Goal: Task Accomplishment & Management: Use online tool/utility

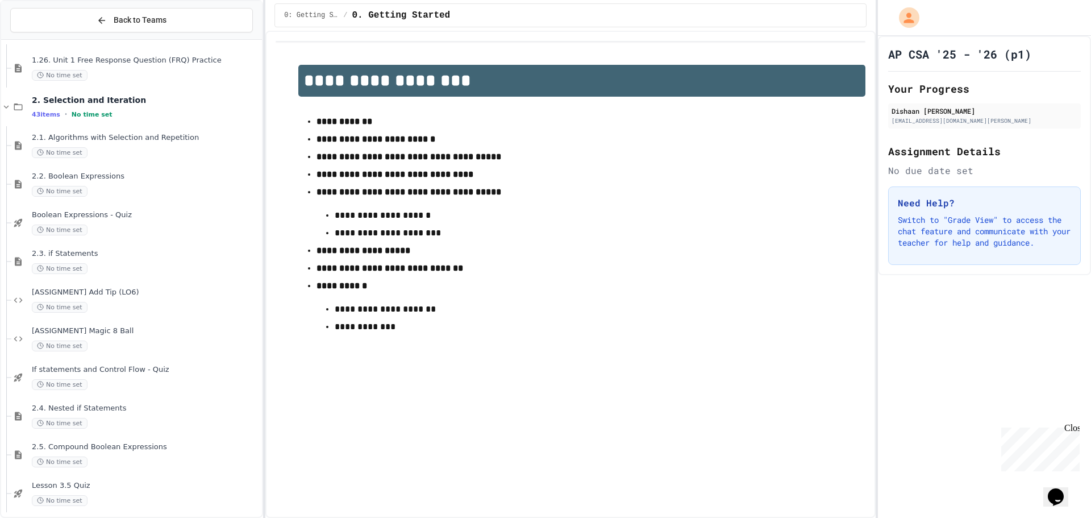
scroll to position [1709, 0]
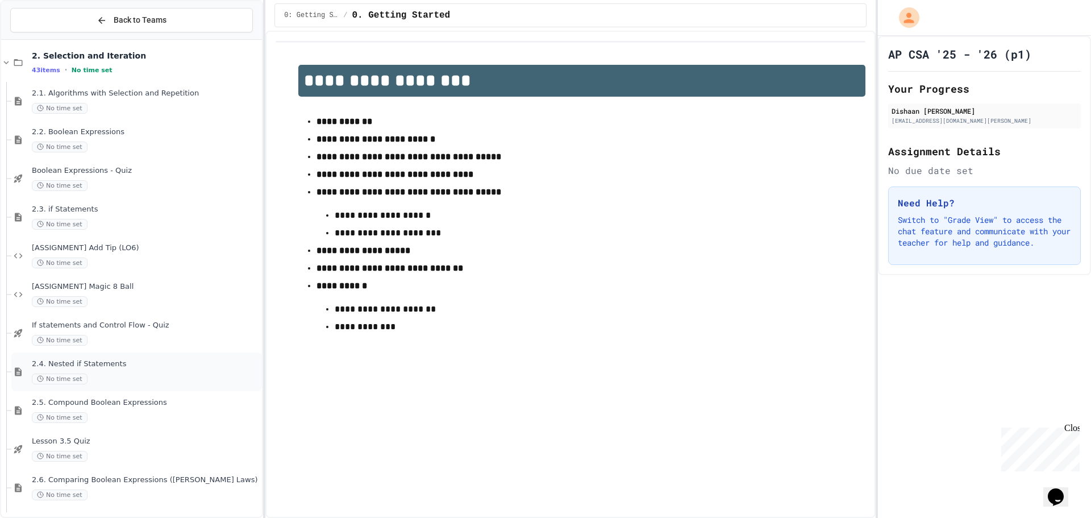
click at [121, 370] on div "2.4. Nested if Statements No time set" at bounding box center [146, 371] width 228 height 25
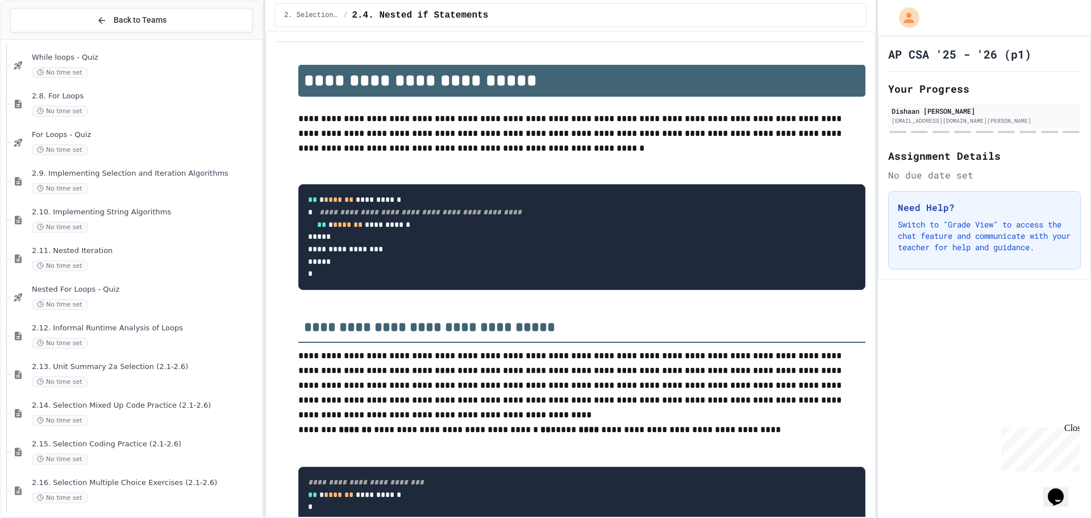
scroll to position [1963, 0]
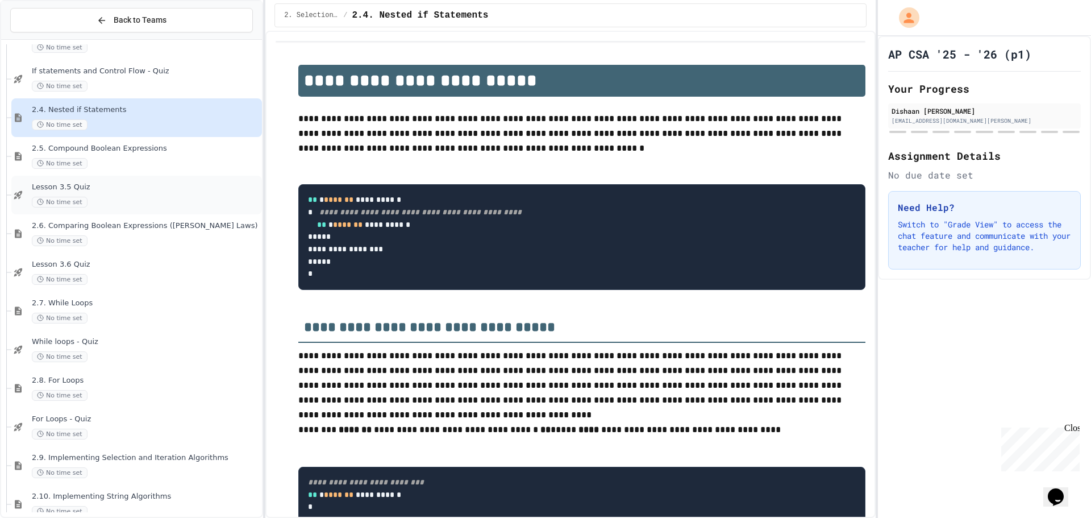
click at [80, 202] on span "No time set" at bounding box center [60, 202] width 56 height 11
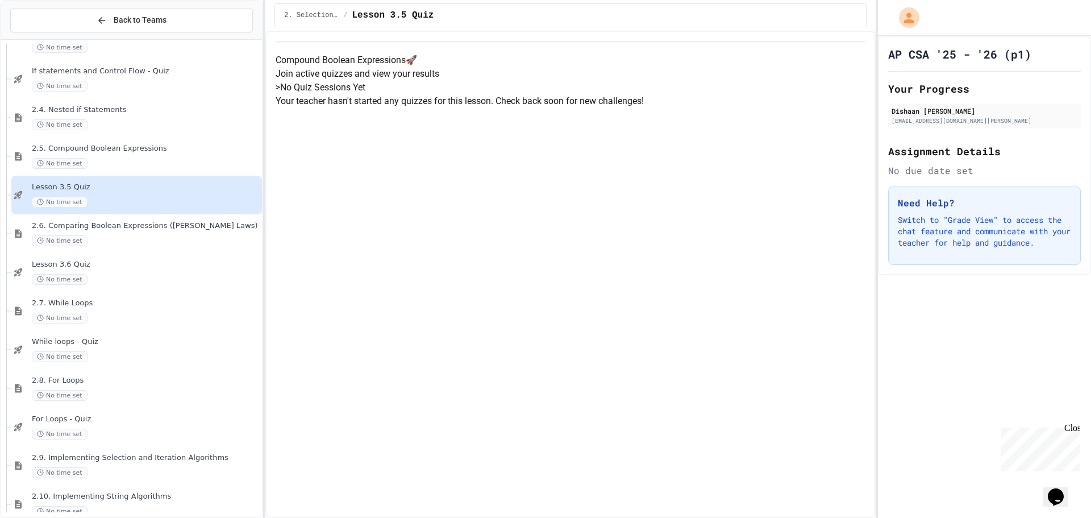
click at [451, 94] on h5 "> No Quiz Sessions Yet" at bounding box center [571, 88] width 590 height 14
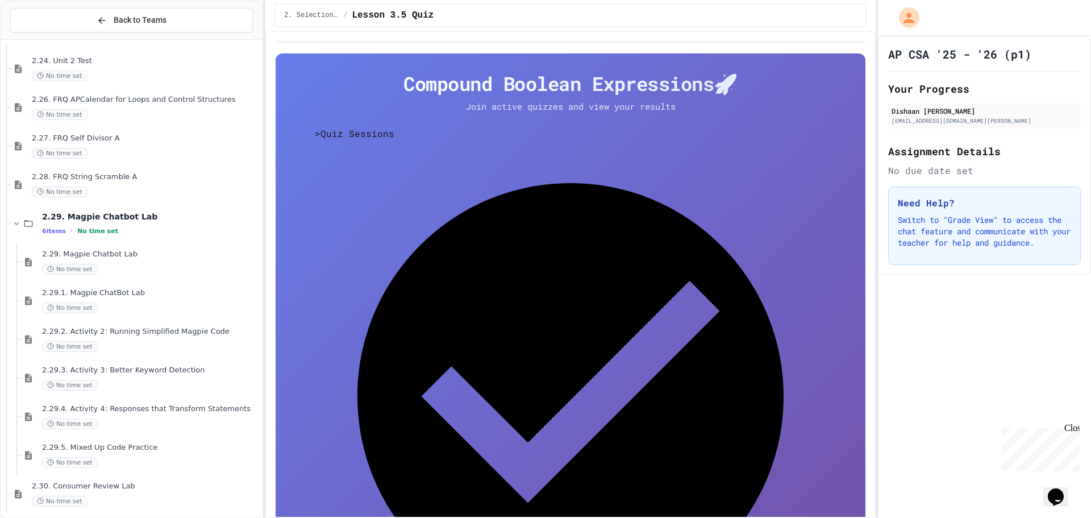
scroll to position [2986, 0]
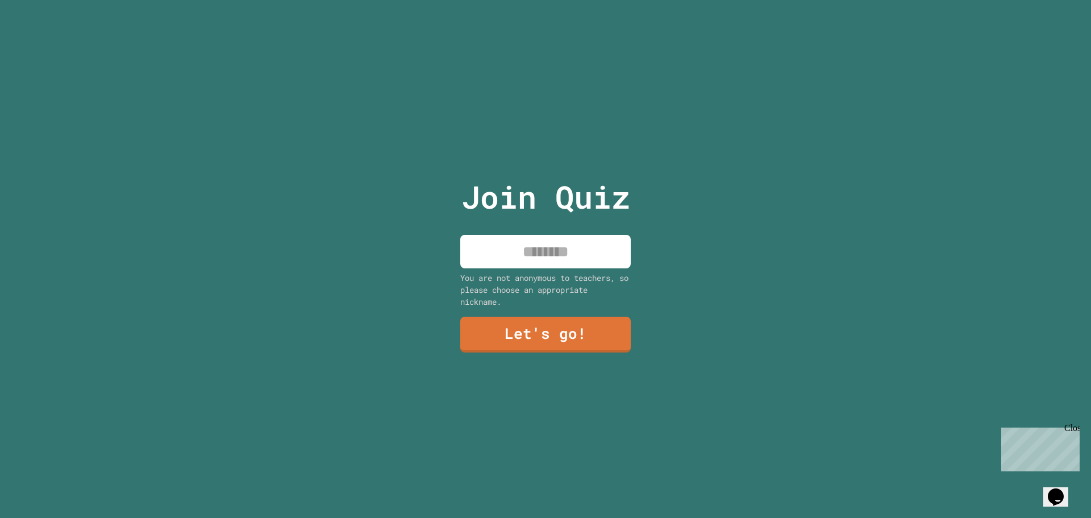
click at [556, 259] on input at bounding box center [545, 252] width 171 height 34
type input "*******"
click at [562, 339] on link "Let's go!" at bounding box center [546, 334] width 174 height 38
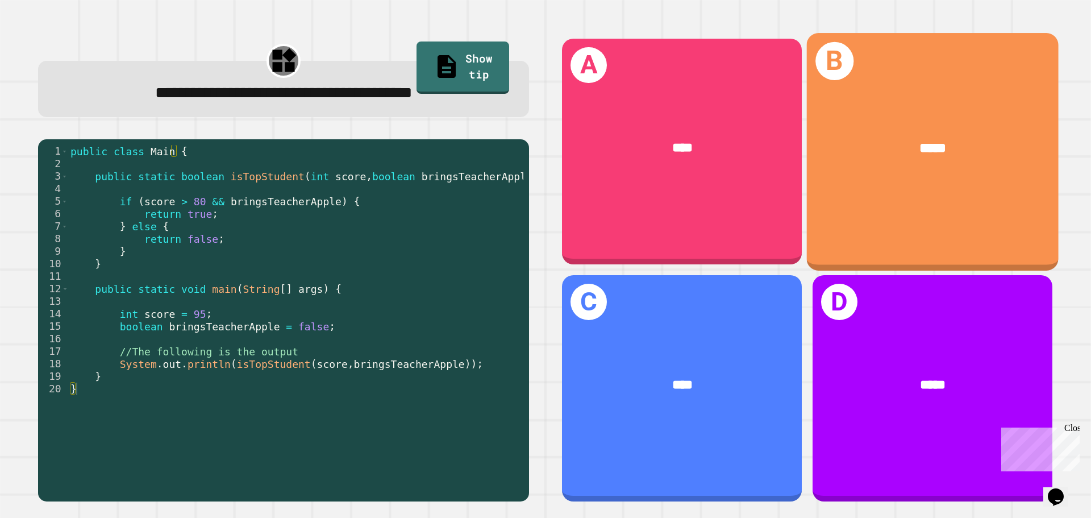
click at [858, 199] on div "B *****" at bounding box center [933, 151] width 252 height 237
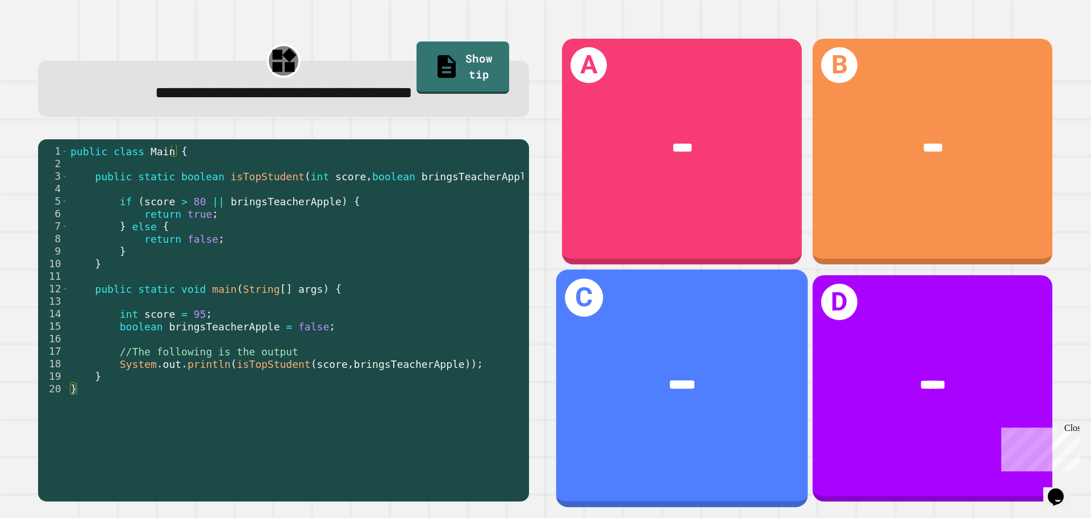
click at [730, 375] on div "*****" at bounding box center [682, 385] width 196 height 21
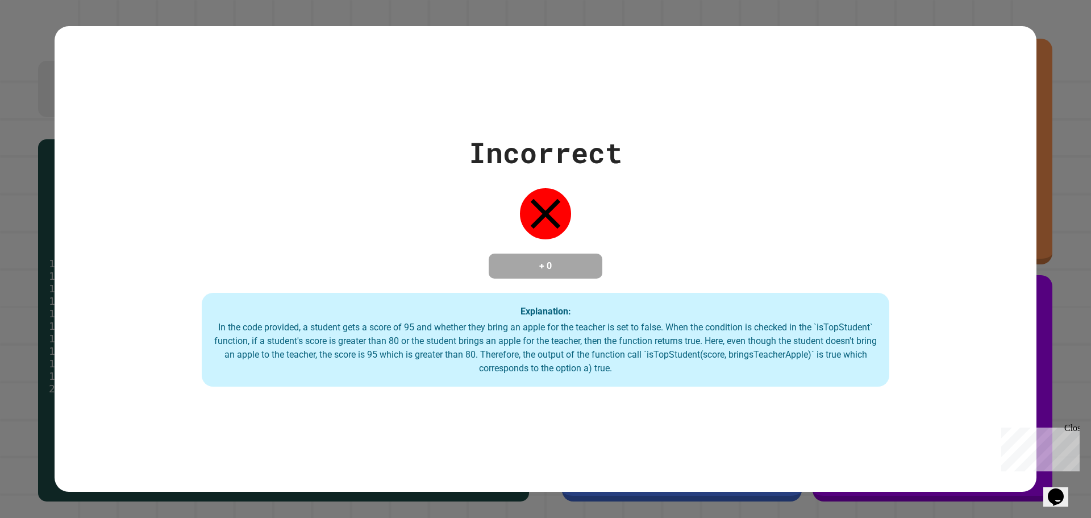
click at [428, 18] on div "Incorrect + 0 Explanation: In the code provided, a student gets a score of 95 a…" at bounding box center [545, 259] width 1091 height 518
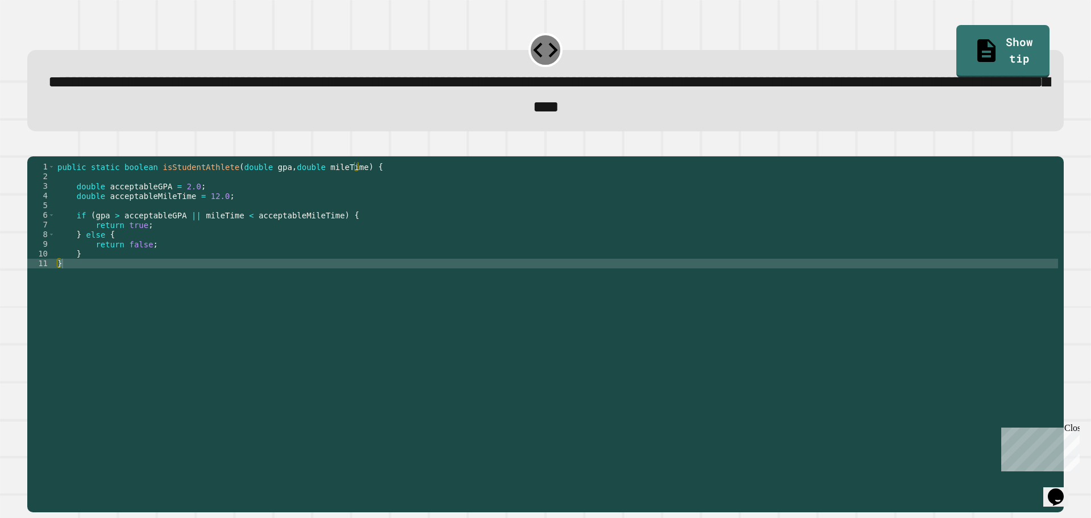
click at [186, 235] on div "public static boolean isStudentAthlete ( double gpa , double mileTime ) { doubl…" at bounding box center [556, 321] width 1003 height 319
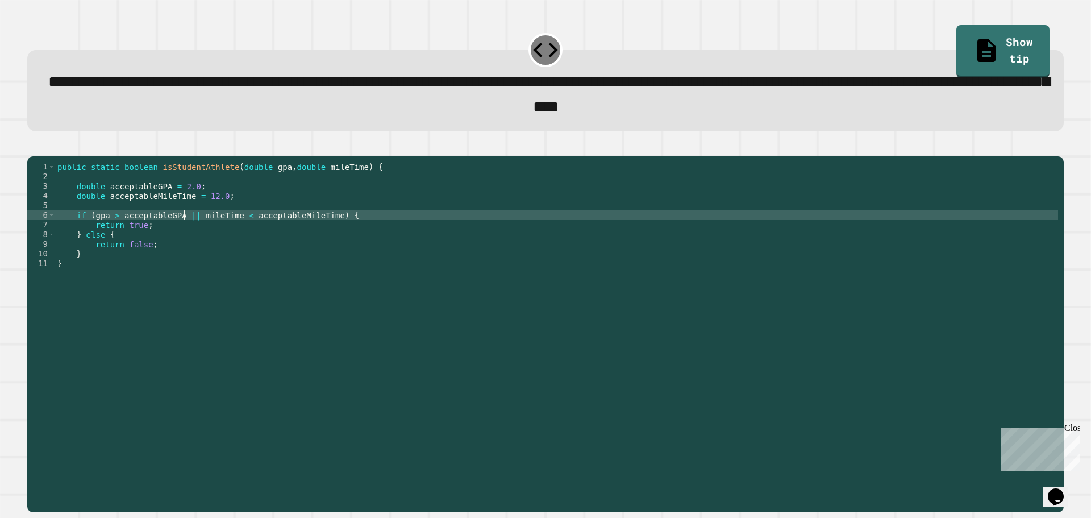
click at [189, 236] on div "public static boolean isStudentAthlete ( double gpa , double mileTime ) { doubl…" at bounding box center [556, 321] width 1003 height 319
type textarea "**********"
click at [60, 156] on div at bounding box center [545, 150] width 1037 height 14
click at [44, 155] on icon "button" at bounding box center [41, 153] width 6 height 8
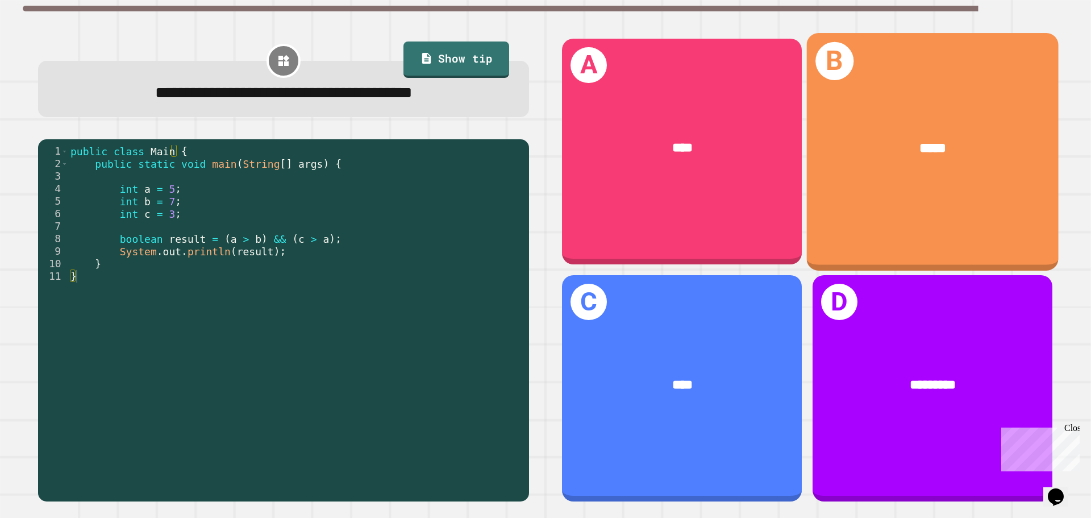
click at [887, 161] on div "*****" at bounding box center [933, 148] width 252 height 76
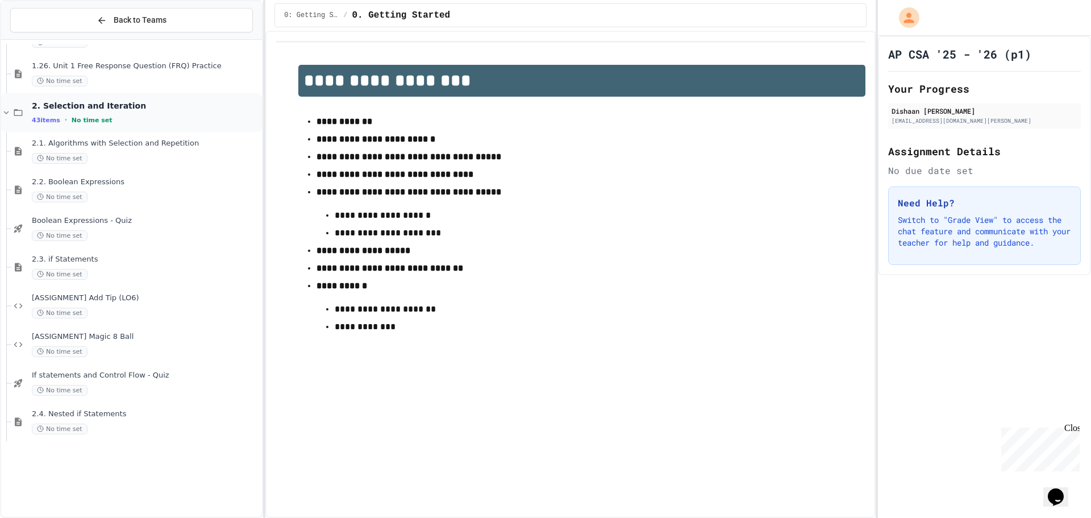
scroll to position [1705, 0]
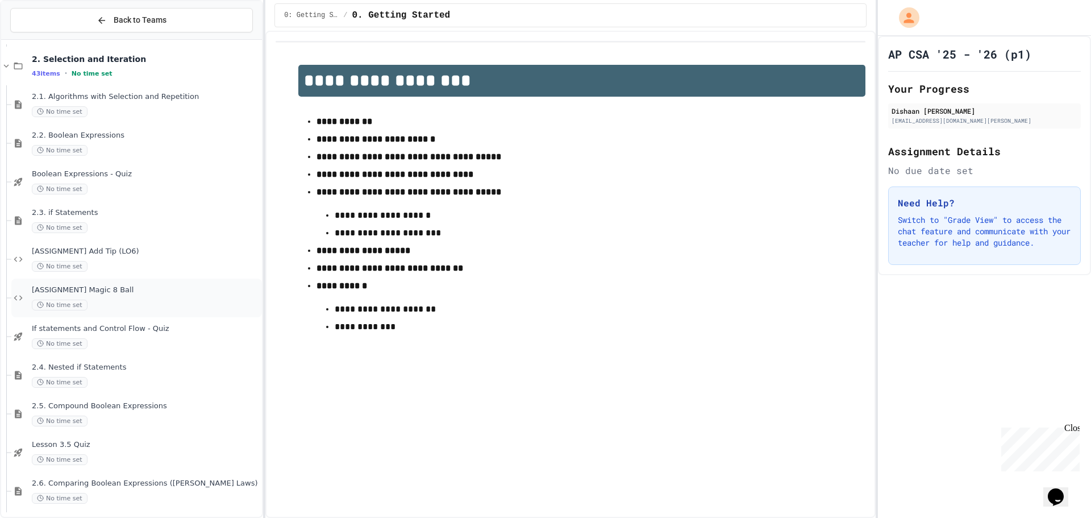
click at [112, 296] on div "[ASSIGNMENT] Magic 8 Ball No time set" at bounding box center [146, 297] width 228 height 25
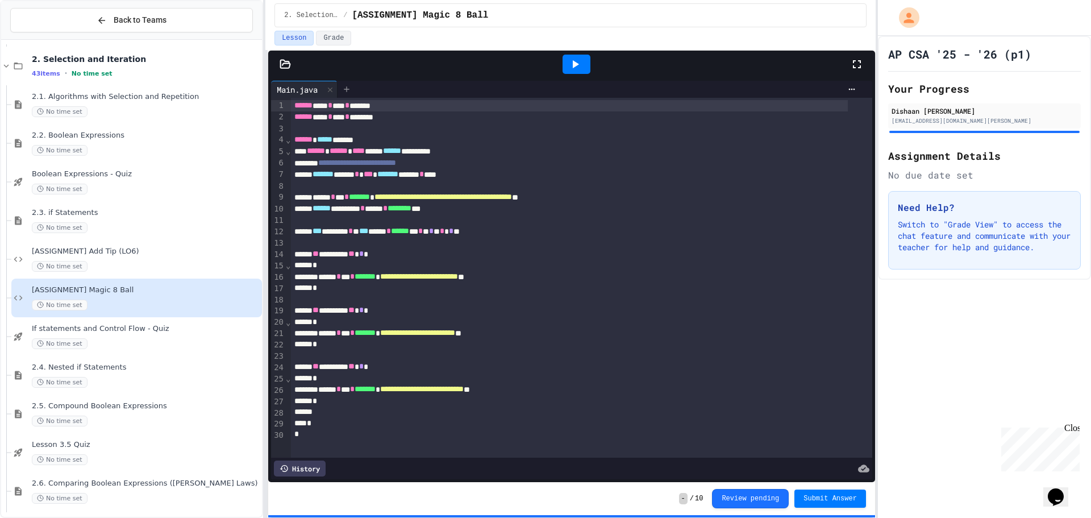
click at [348, 90] on icon at bounding box center [346, 89] width 9 height 9
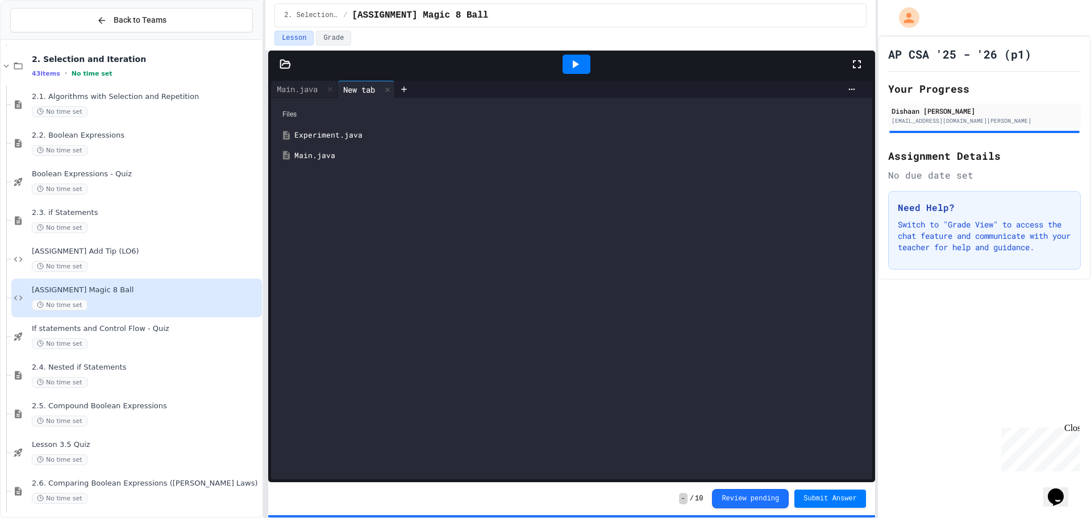
click at [340, 133] on div "Experiment.java" at bounding box center [579, 135] width 571 height 11
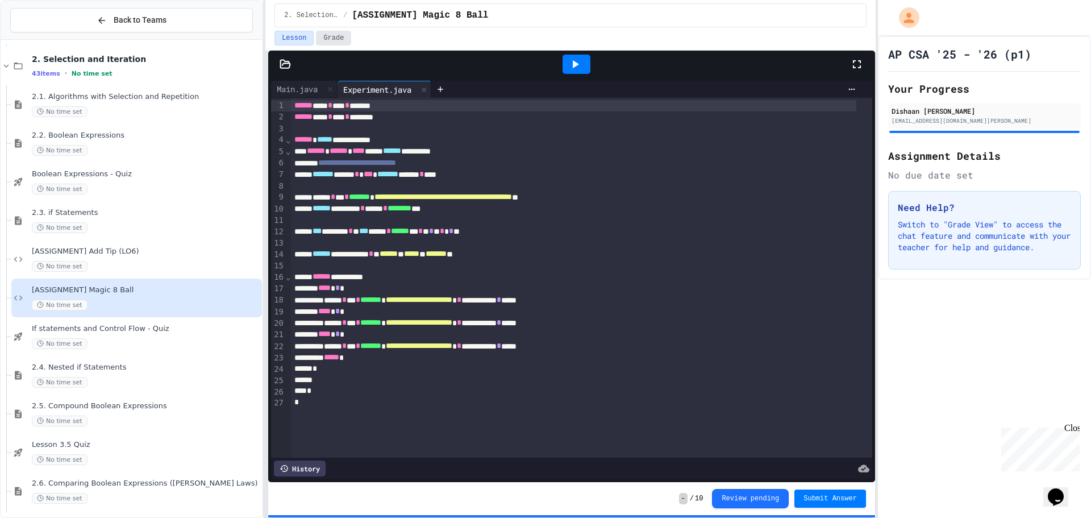
click at [339, 42] on button "Grade" at bounding box center [333, 38] width 35 height 15
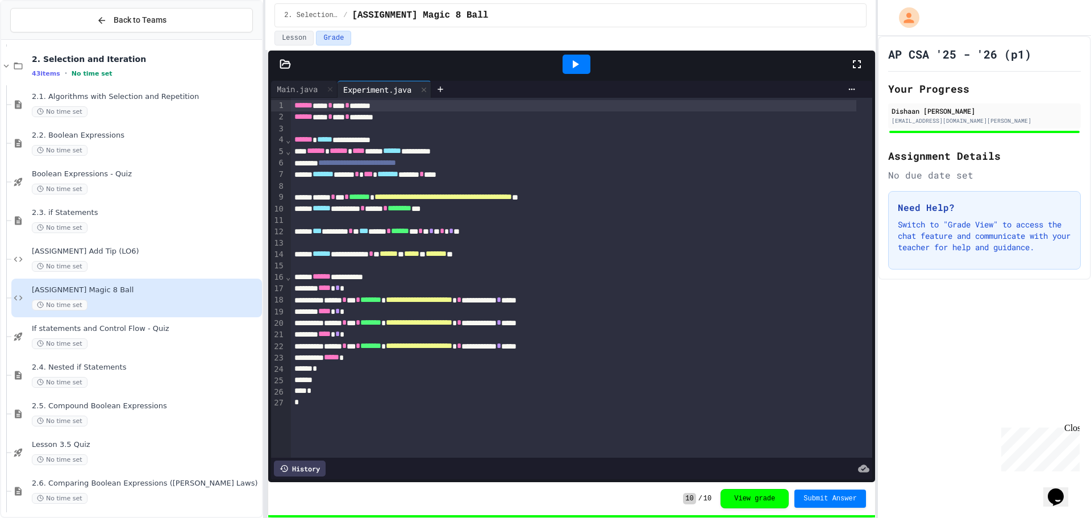
click at [131, 194] on div "Back to Teams 1.26. Unit 1 Free Response Question (FRQ) Practice No time set 2.…" at bounding box center [545, 259] width 1091 height 518
click at [293, 91] on div "Main.java" at bounding box center [297, 89] width 52 height 12
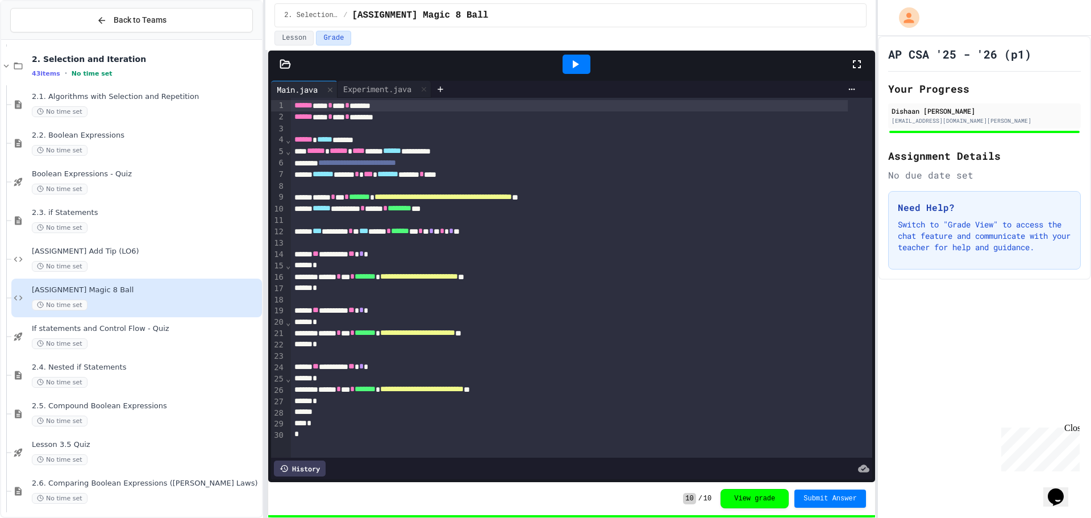
click at [374, 75] on div at bounding box center [576, 64] width 548 height 31
click at [373, 85] on div "Experiment.java" at bounding box center [378, 89] width 80 height 12
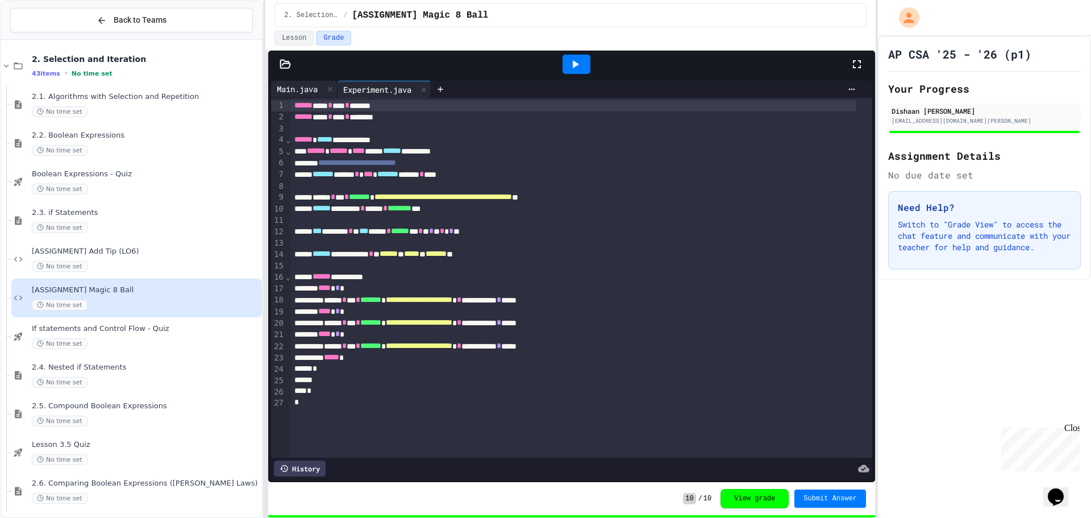
click at [315, 94] on div "Main.java" at bounding box center [297, 89] width 52 height 12
